Goal: Task Accomplishment & Management: Manage account settings

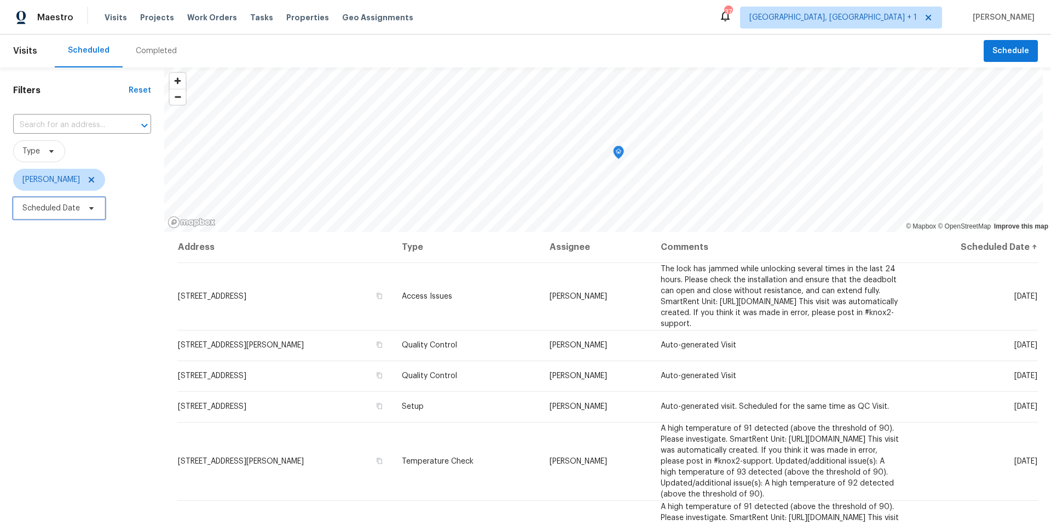
click at [89, 207] on icon at bounding box center [91, 208] width 4 height 3
click at [89, 249] on input "text" at bounding box center [74, 245] width 108 height 22
select select "8"
select select "2025"
select select "9"
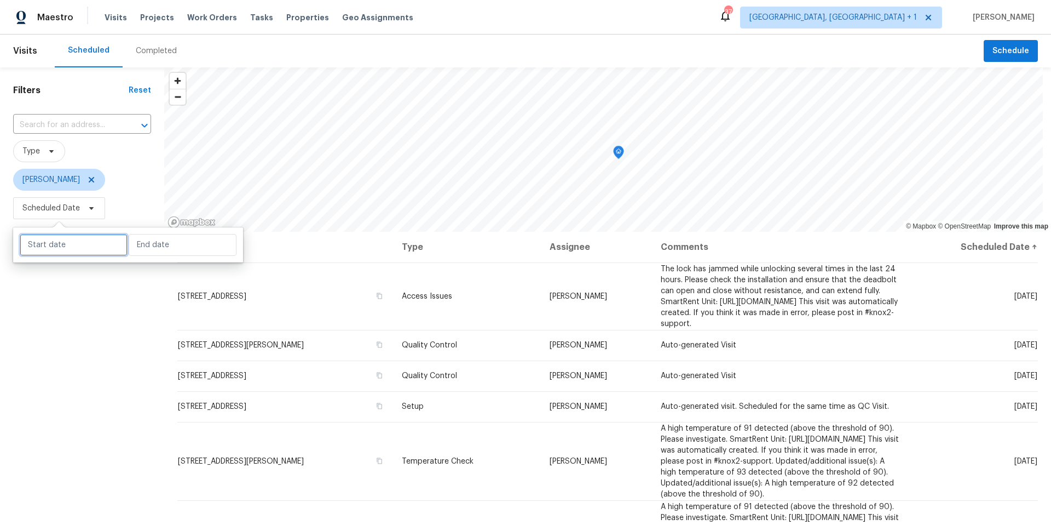
select select "2025"
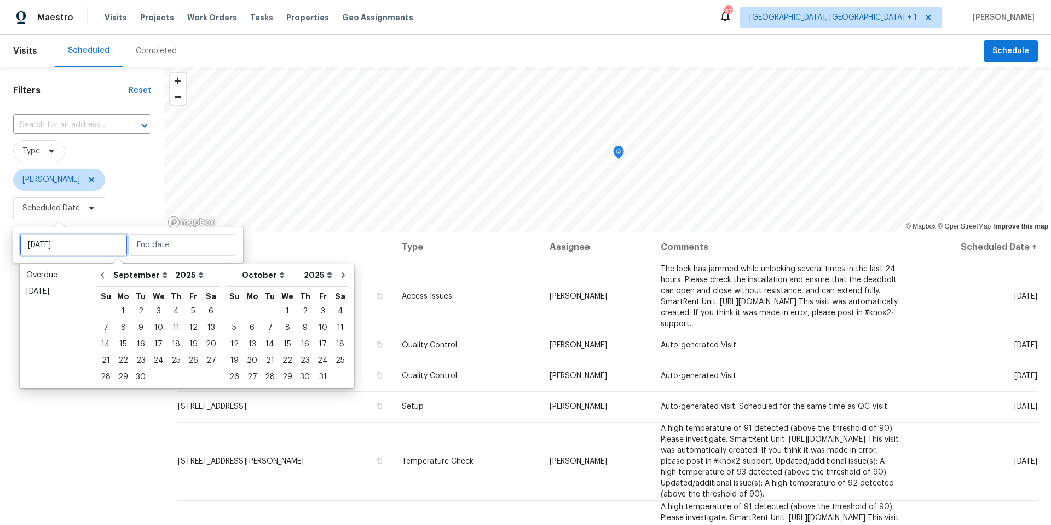
type input "[DATE]"
click at [135, 370] on div "30" at bounding box center [141, 376] width 18 height 15
type input "[DATE]"
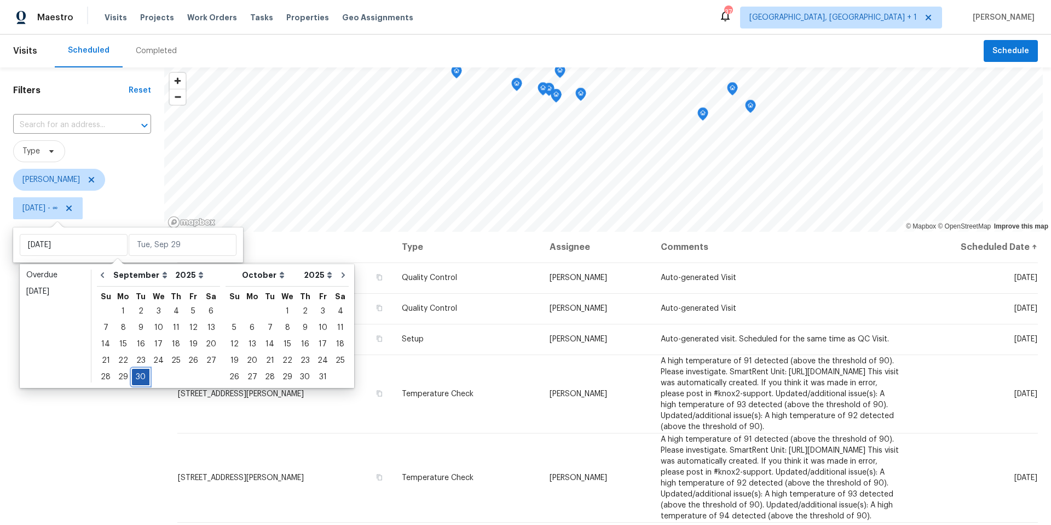
click at [142, 373] on div "30" at bounding box center [141, 376] width 18 height 15
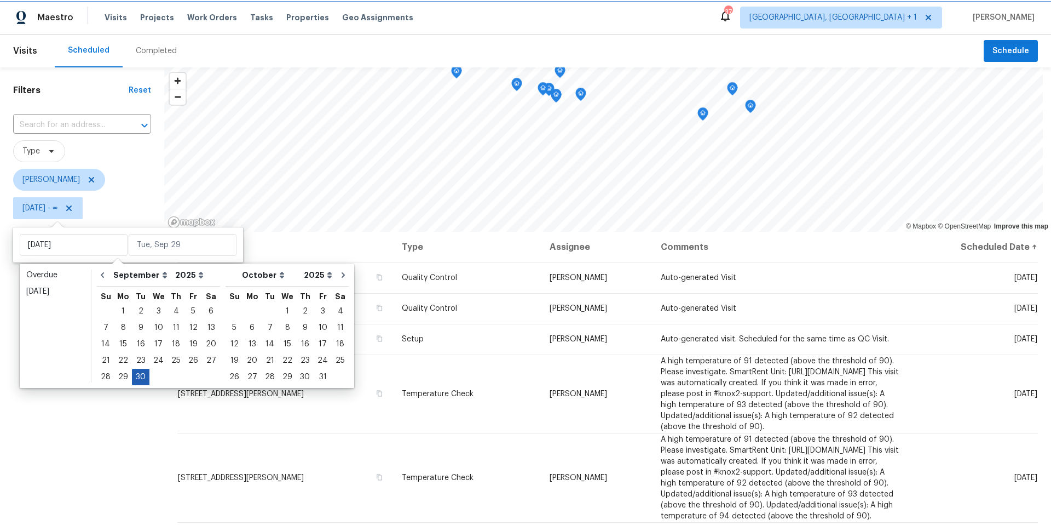
type input "[DATE]"
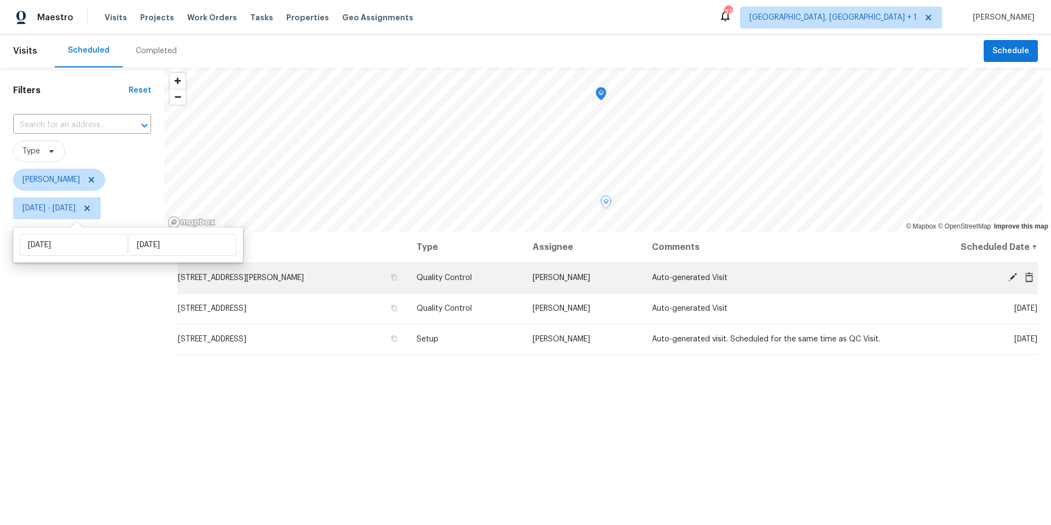
click at [1025, 277] on icon at bounding box center [1029, 277] width 9 height 10
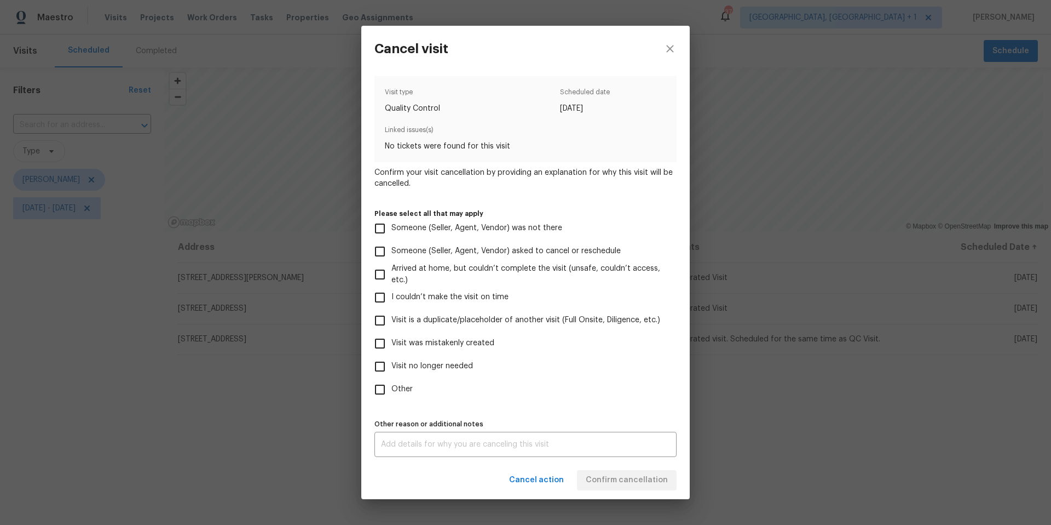
click at [381, 338] on input "Visit was mistakenly created" at bounding box center [380, 343] width 23 height 23
checkbox input "true"
click at [597, 491] on div "Cancel action Confirm cancellation" at bounding box center [525, 480] width 329 height 38
click at [597, 484] on span "Confirm cancellation" at bounding box center [627, 480] width 82 height 14
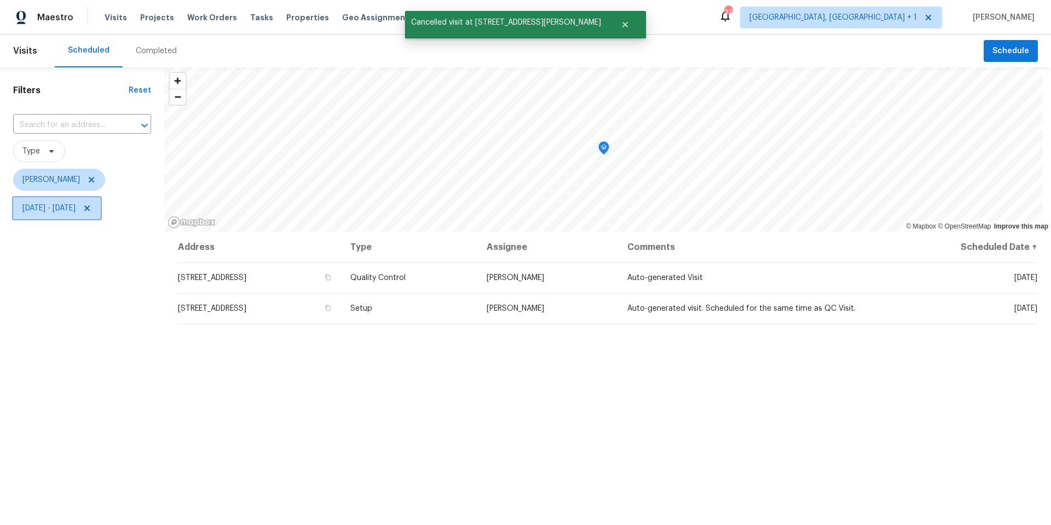
click at [76, 210] on span "[DATE] - [DATE]" at bounding box center [48, 208] width 53 height 11
